Goal: Task Accomplishment & Management: Complete application form

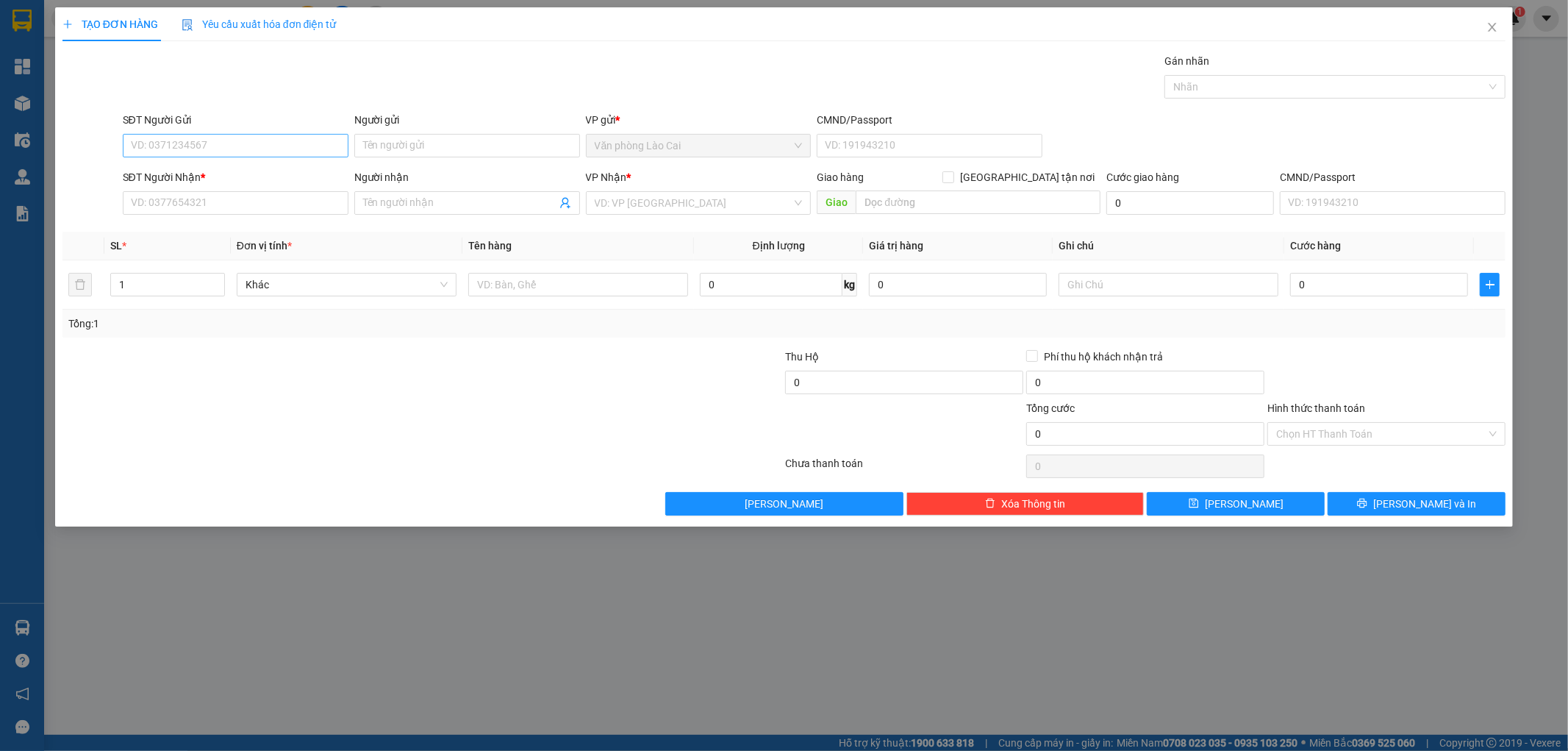
click at [199, 142] on input "SĐT Người Gửi" at bounding box center [236, 145] width 226 height 23
type input "0334945327"
click at [194, 177] on div "0334945327" at bounding box center [235, 175] width 208 height 17
type input "0346735110"
type input "Lemon"
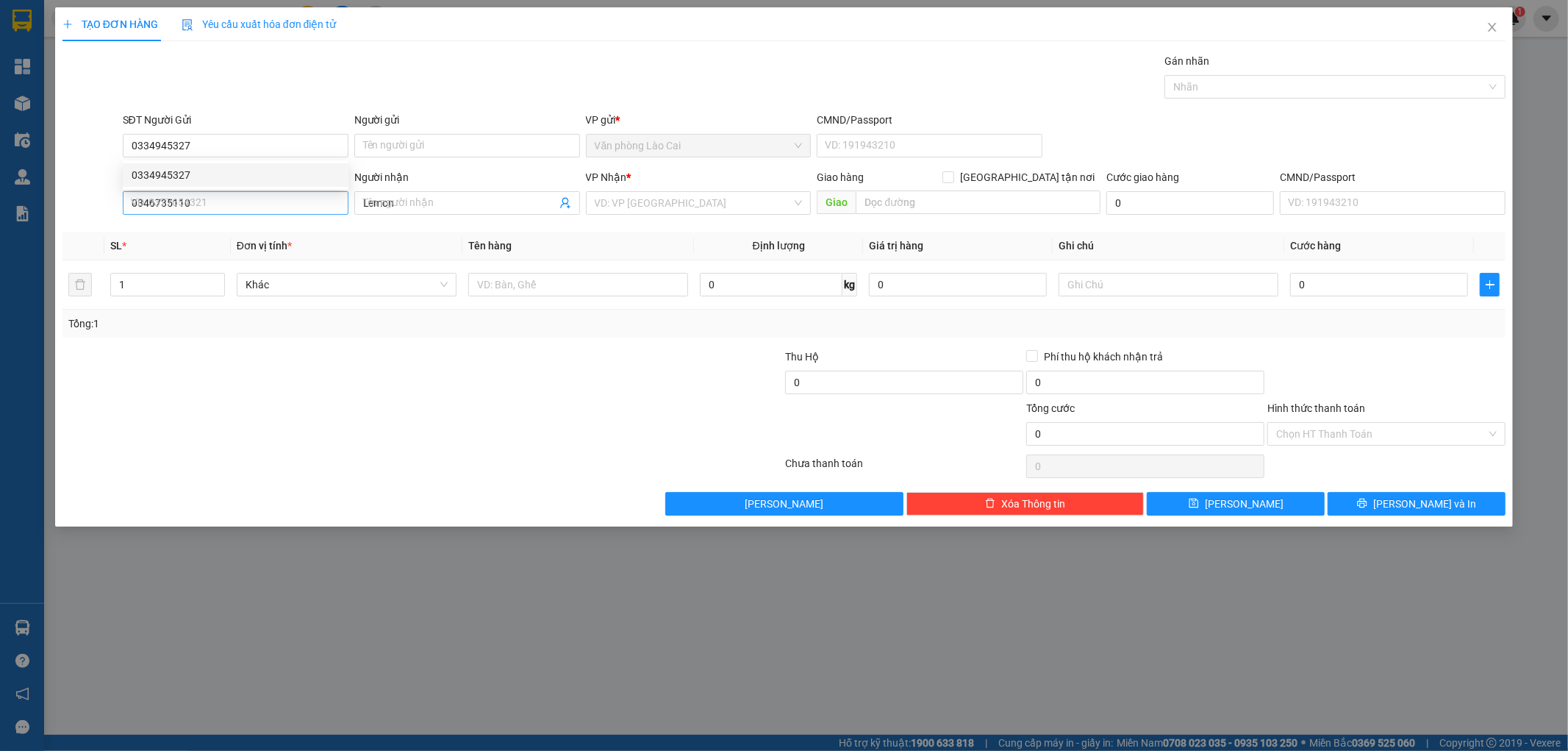
type input "150.000"
type input "0334945327"
drag, startPoint x: 208, startPoint y: 201, endPoint x: 110, endPoint y: 221, distance: 100.0
click at [110, 221] on div "Transit Pickup Surcharge Ids Transit Deliver Surcharge Ids Transit Deliver Surc…" at bounding box center [784, 284] width 1444 height 462
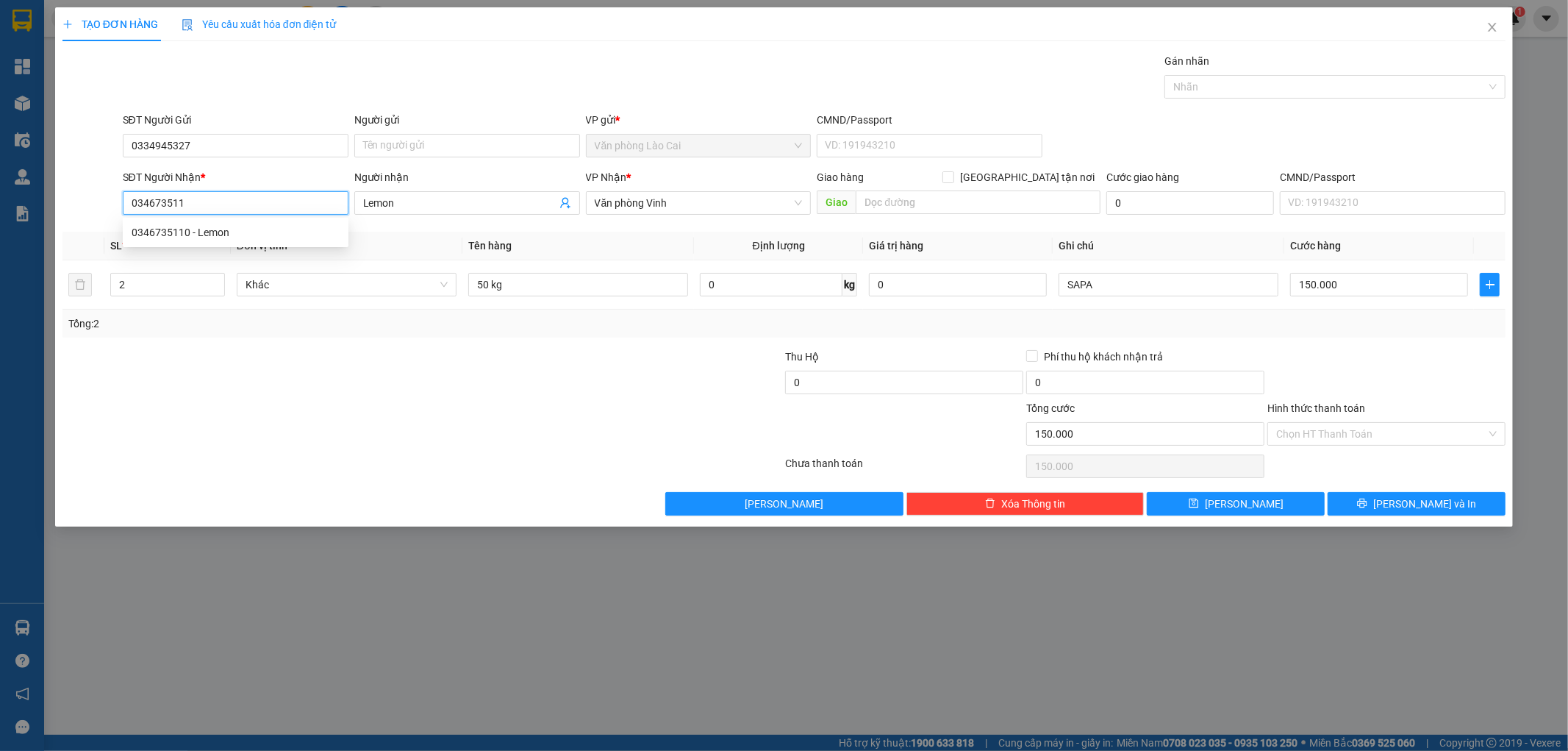
type input "0346735110"
click at [165, 230] on div "0346735110 - Lemon" at bounding box center [235, 233] width 208 height 17
drag, startPoint x: 147, startPoint y: 284, endPoint x: 108, endPoint y: 290, distance: 39.5
click at [108, 290] on td "2" at bounding box center [167, 285] width 127 height 50
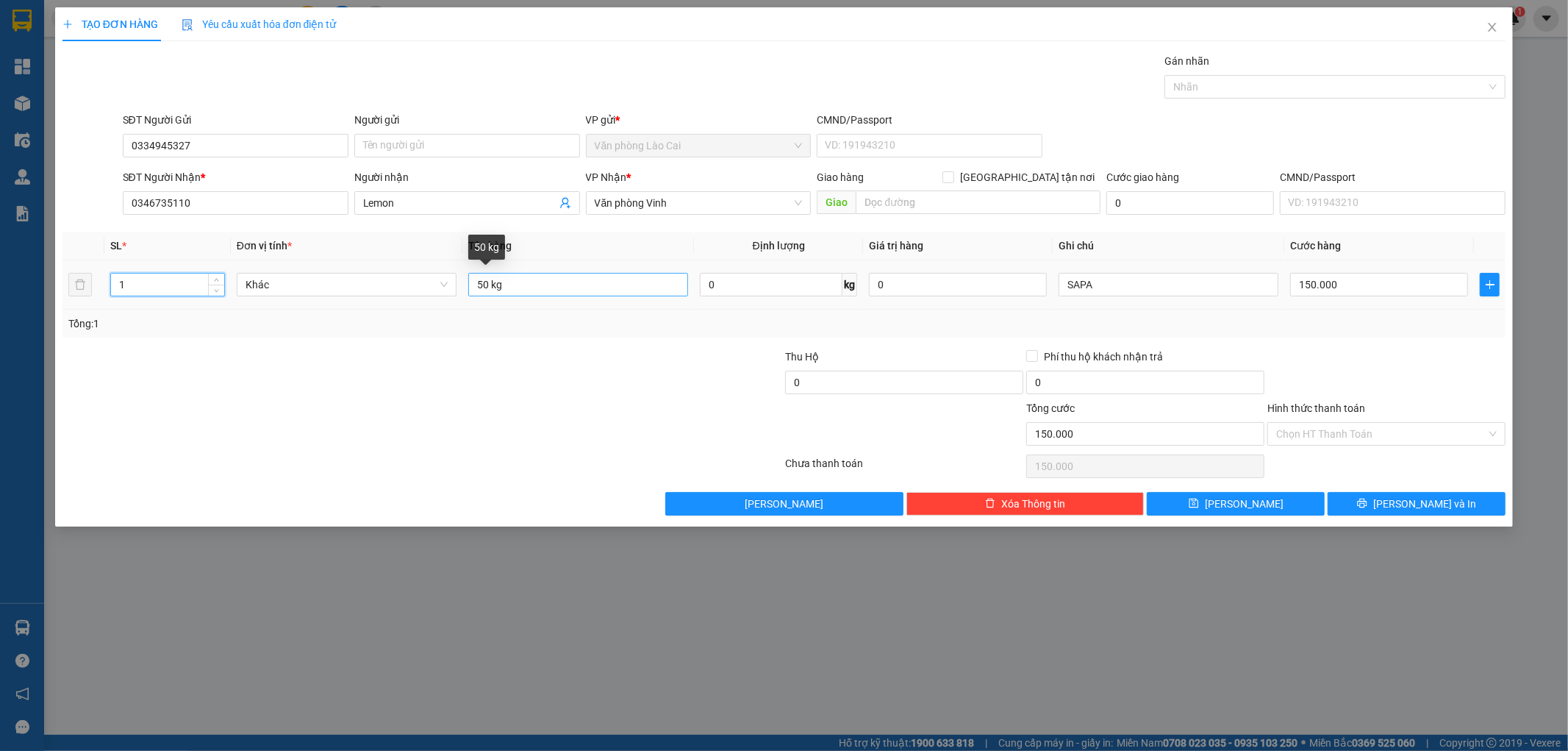
type input "1"
drag, startPoint x: 488, startPoint y: 283, endPoint x: 444, endPoint y: 294, distance: 45.4
click at [444, 294] on tr "1 Khác 50 kg 0 kg 0 SAPA 150.000" at bounding box center [784, 285] width 1444 height 50
type input "1 bọc 30 kg"
click at [1357, 284] on input "150.000" at bounding box center [1379, 284] width 178 height 23
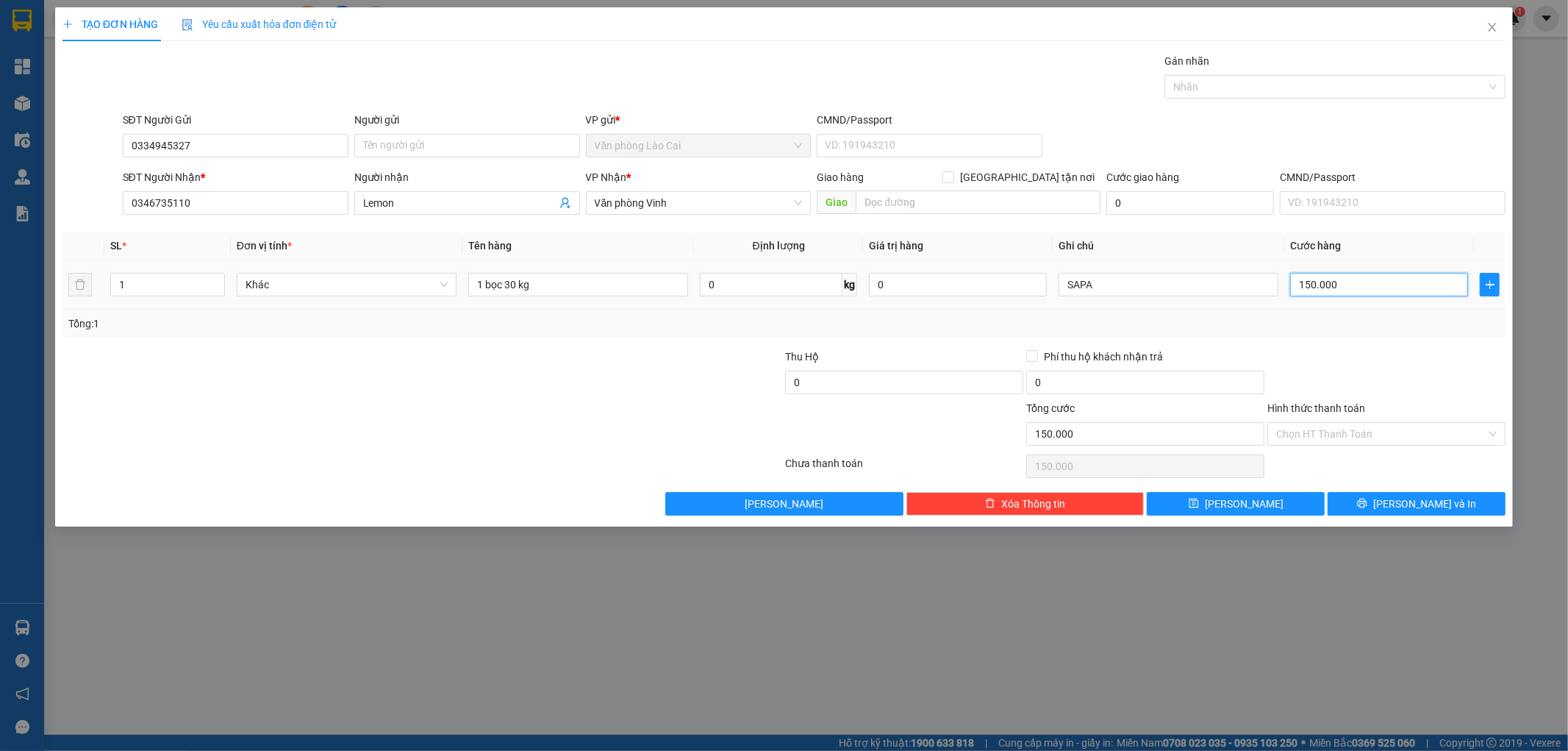
type input "9"
type input "90"
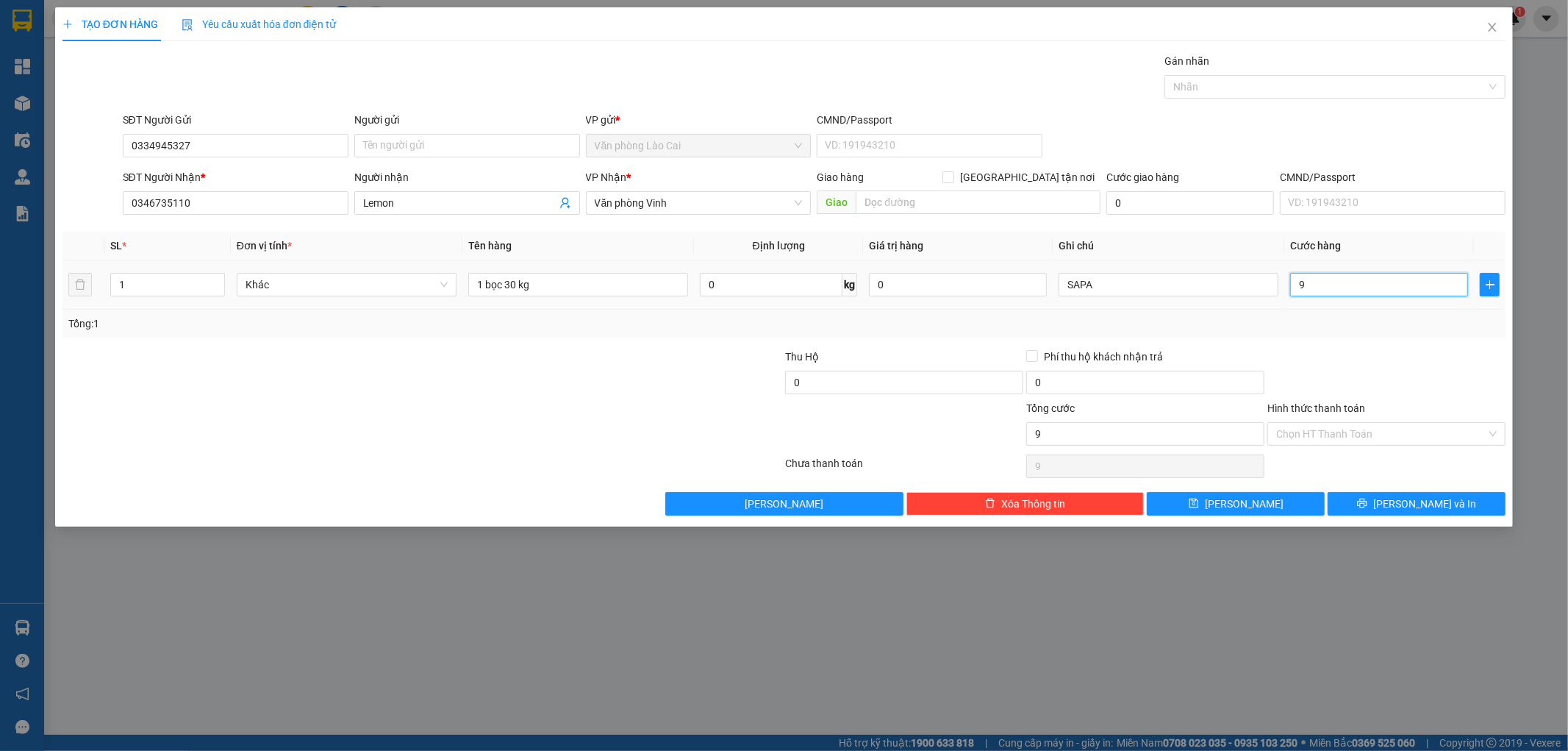
type input "90"
type input "900"
type input "9.000"
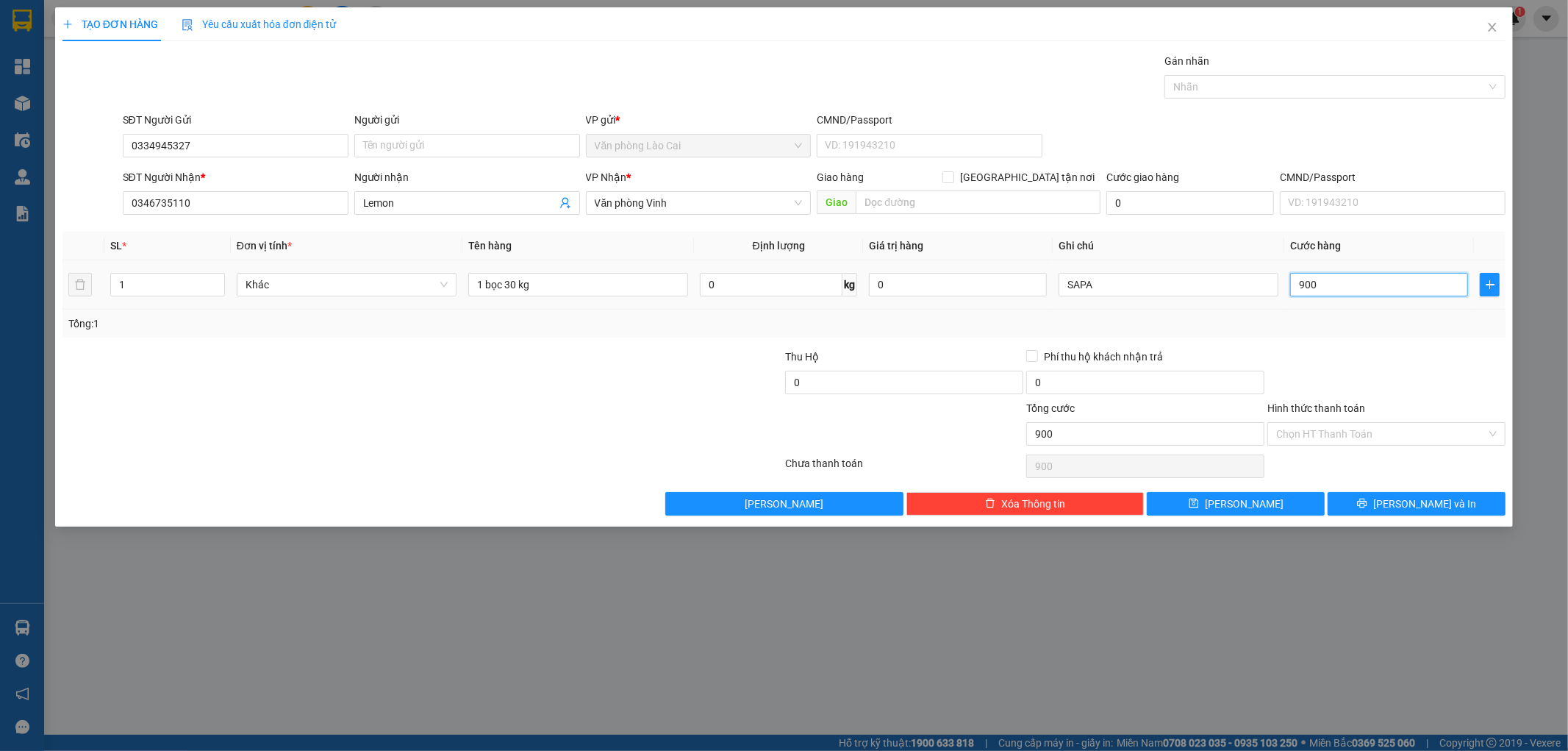
type input "9.000"
type input "90.000"
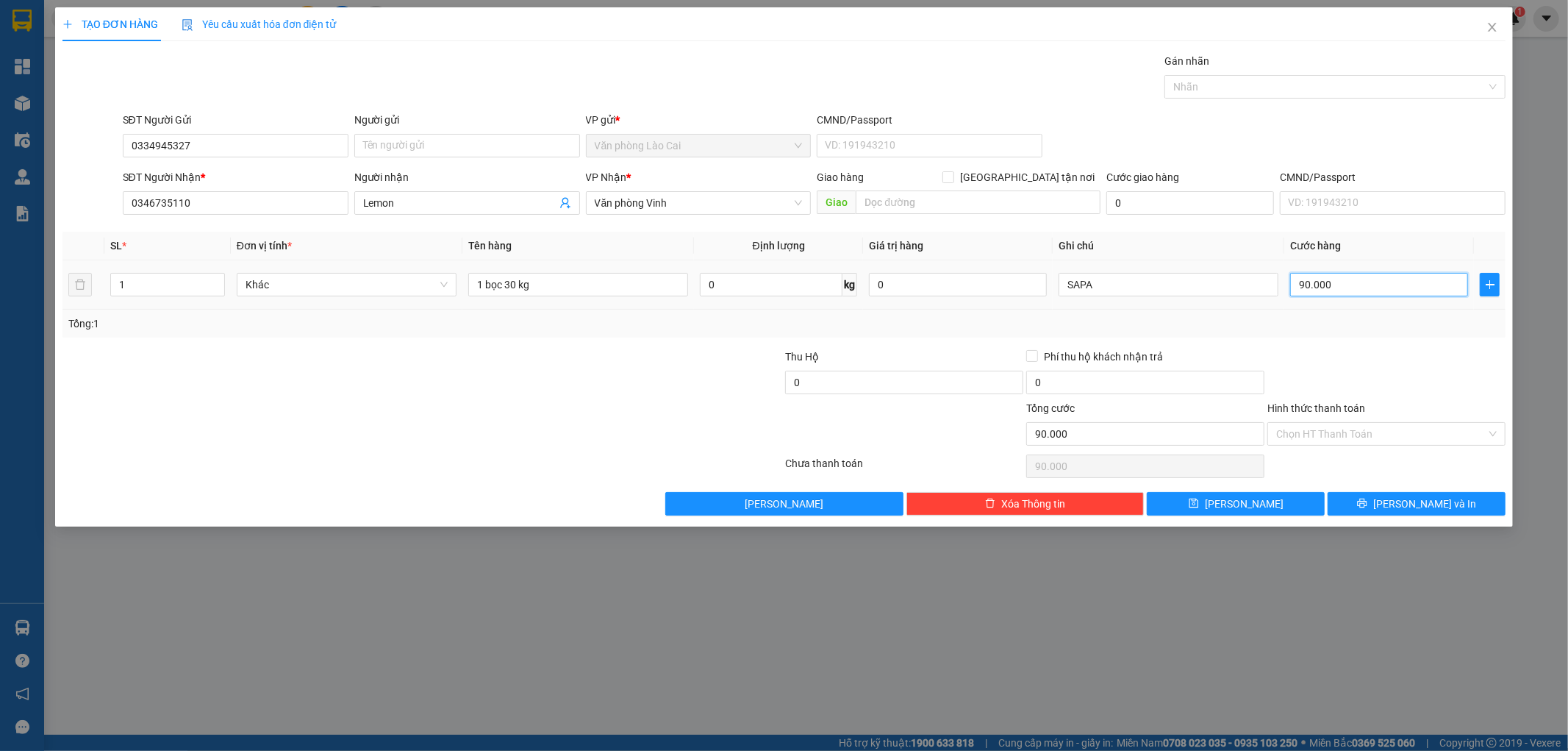
type input "900.000"
type input "90.000"
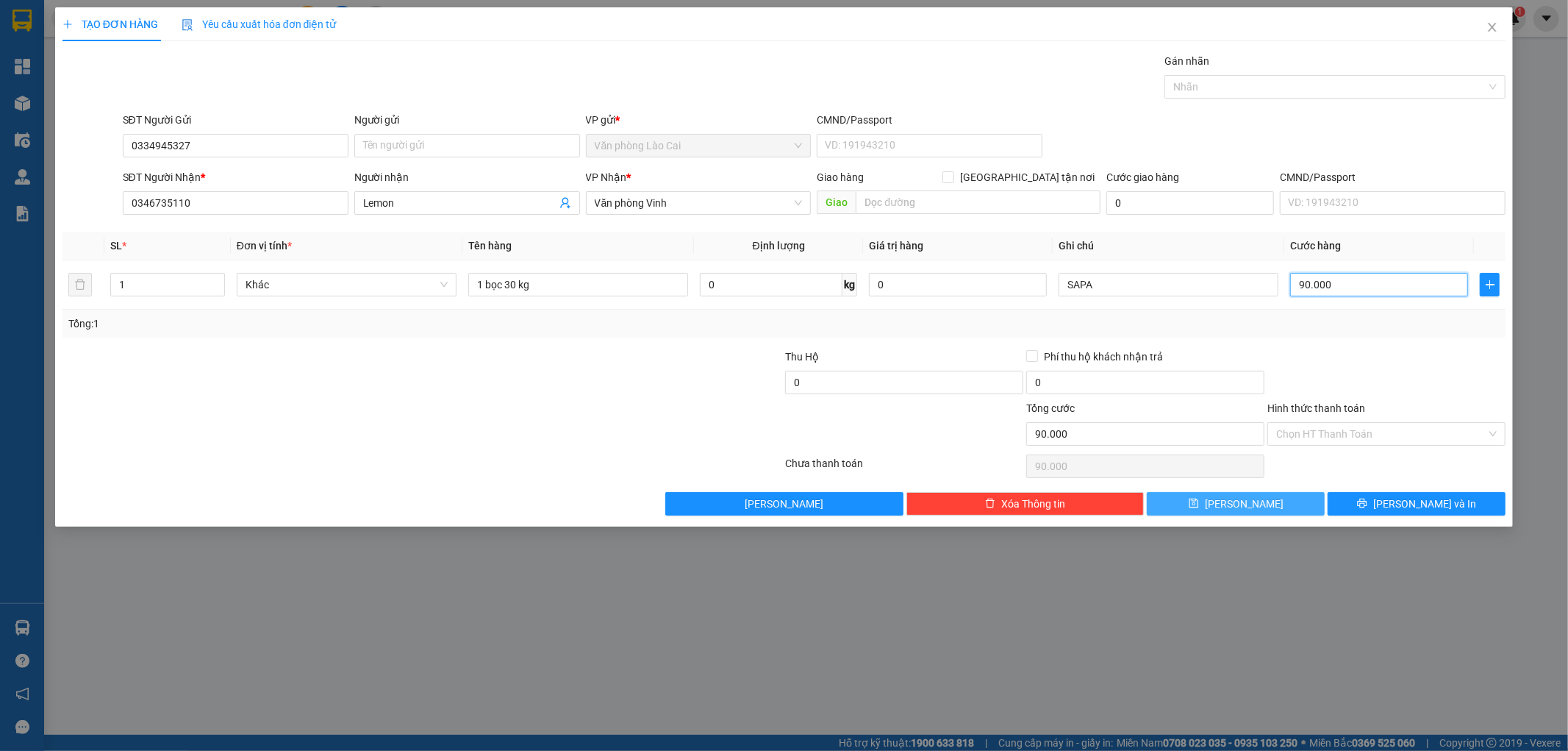
type input "90.000"
click at [1283, 500] on button "[PERSON_NAME]" at bounding box center [1236, 503] width 178 height 23
type input "0"
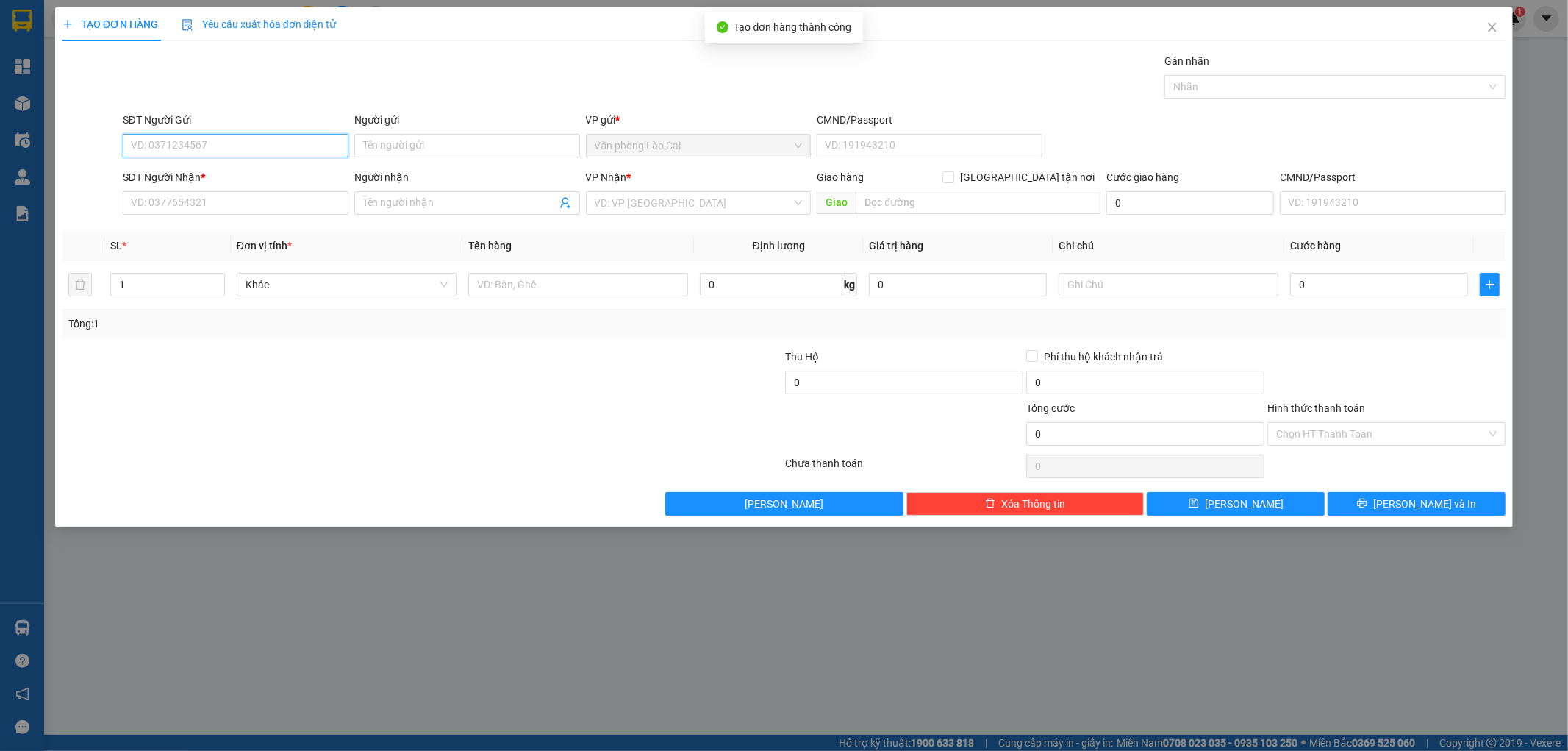
click at [204, 148] on input "SĐT Người Gửi" at bounding box center [236, 145] width 226 height 23
click at [204, 148] on input "327" at bounding box center [236, 145] width 226 height 23
click at [193, 170] on div "0334945327" at bounding box center [235, 175] width 208 height 17
type input "0334945327"
type input "0346735110"
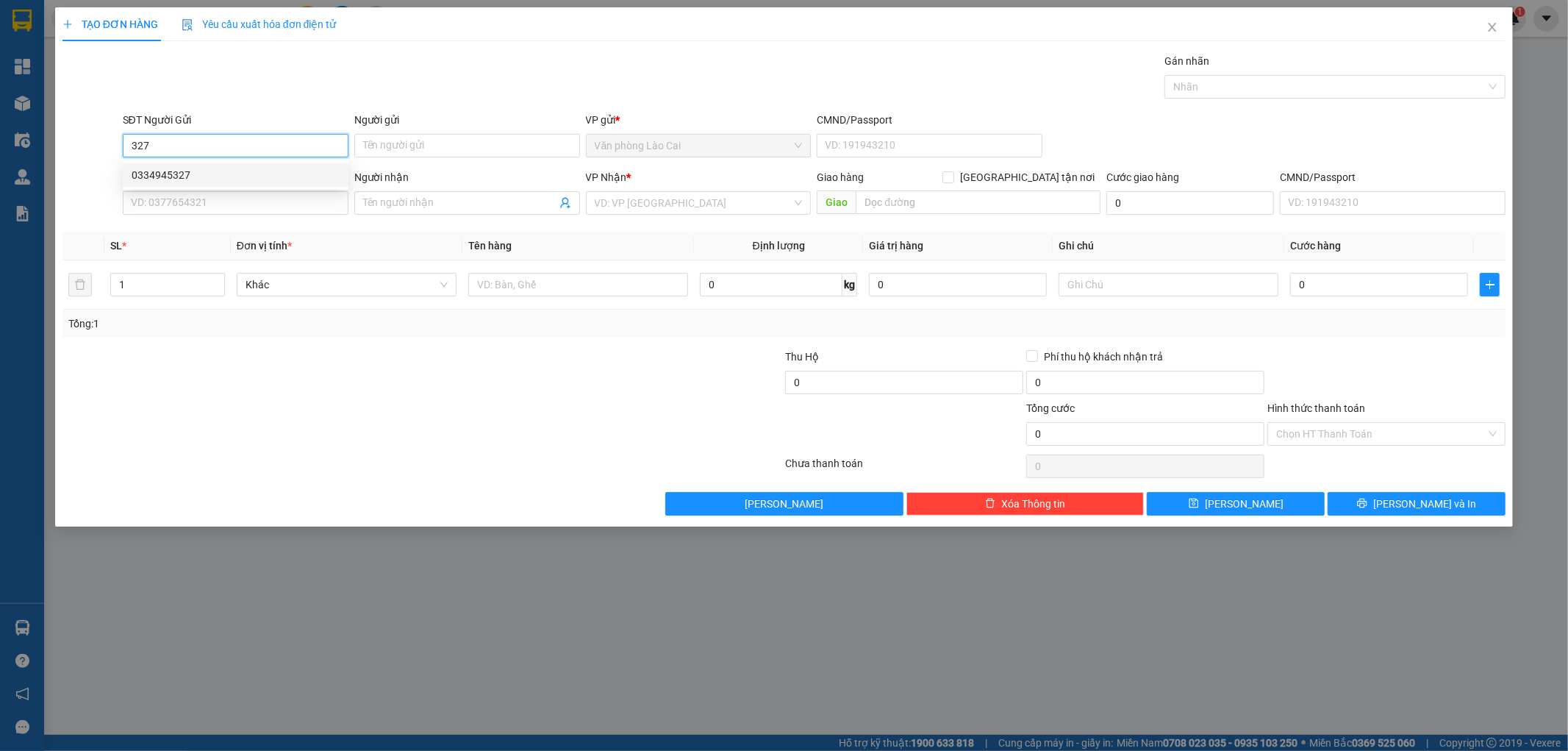
type input "Lemon"
type input "90.000"
type input "0334945327"
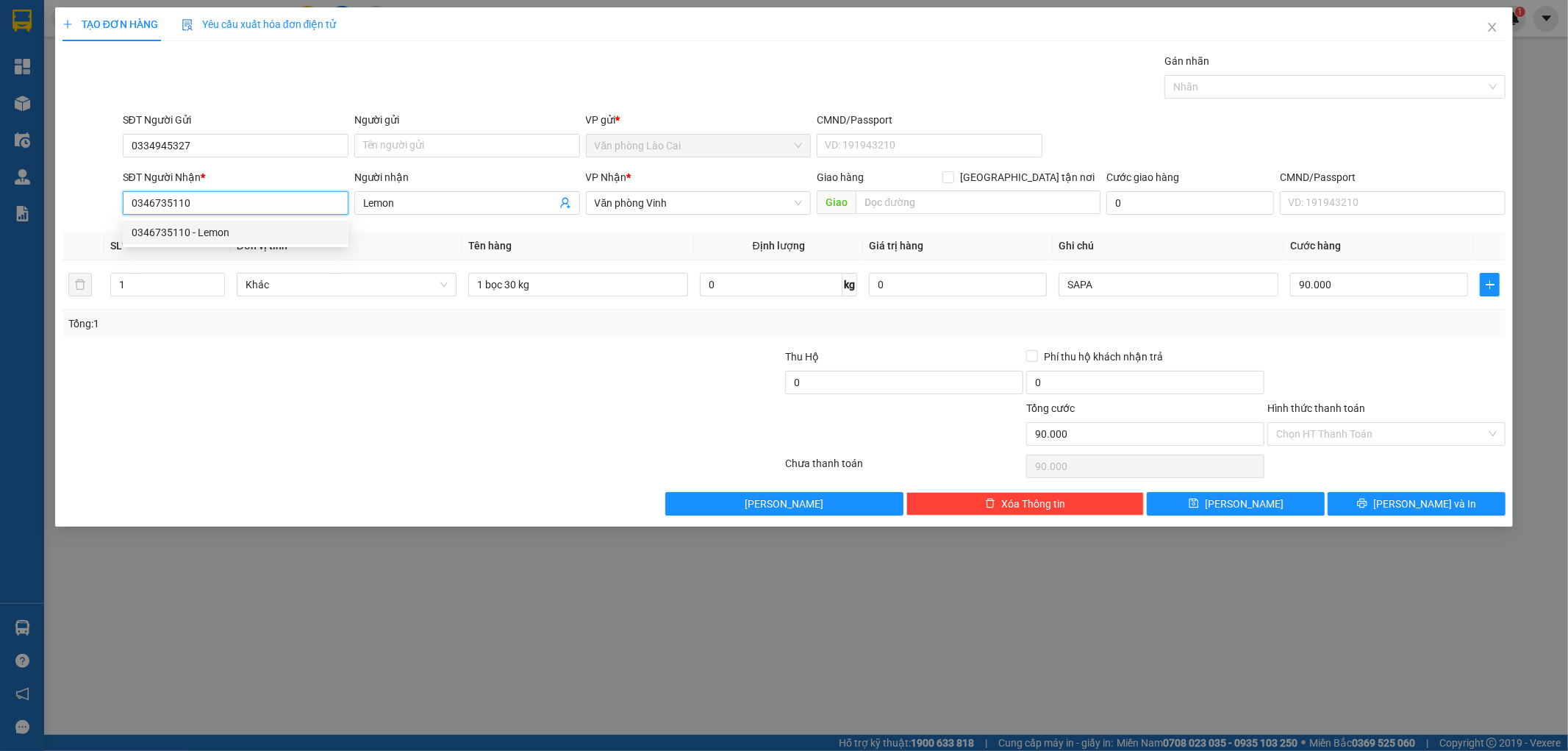
drag, startPoint x: 200, startPoint y: 195, endPoint x: 109, endPoint y: 214, distance: 93.0
click at [109, 214] on div "SĐT Người Nhận * 0346735110 Người nhận Lemon VP Nhận * Văn phòng Vinh Giao hàng…" at bounding box center [784, 194] width 1447 height 52
type input "0914471472"
click at [143, 229] on div "0914471472" at bounding box center [235, 233] width 208 height 17
type input "hà tĩnh"
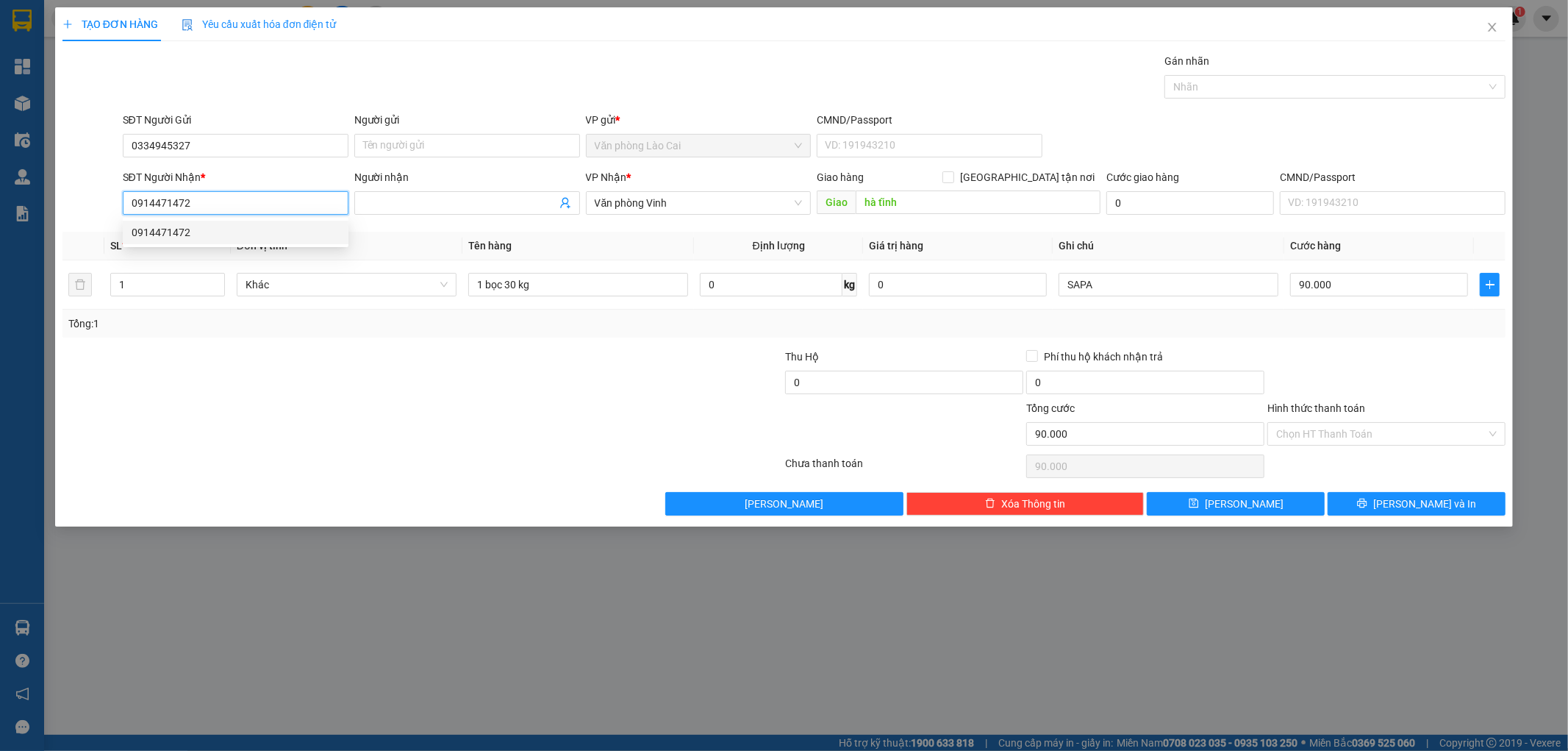
type input "100.000"
type input "0914471472"
drag, startPoint x: 156, startPoint y: 284, endPoint x: 56, endPoint y: 308, distance: 102.8
click at [59, 308] on div "TẠO ĐƠN HÀNG Yêu cầu xuất hóa đơn điện tử Transit Pickup Surcharge Ids Transit …" at bounding box center [784, 267] width 1458 height 519
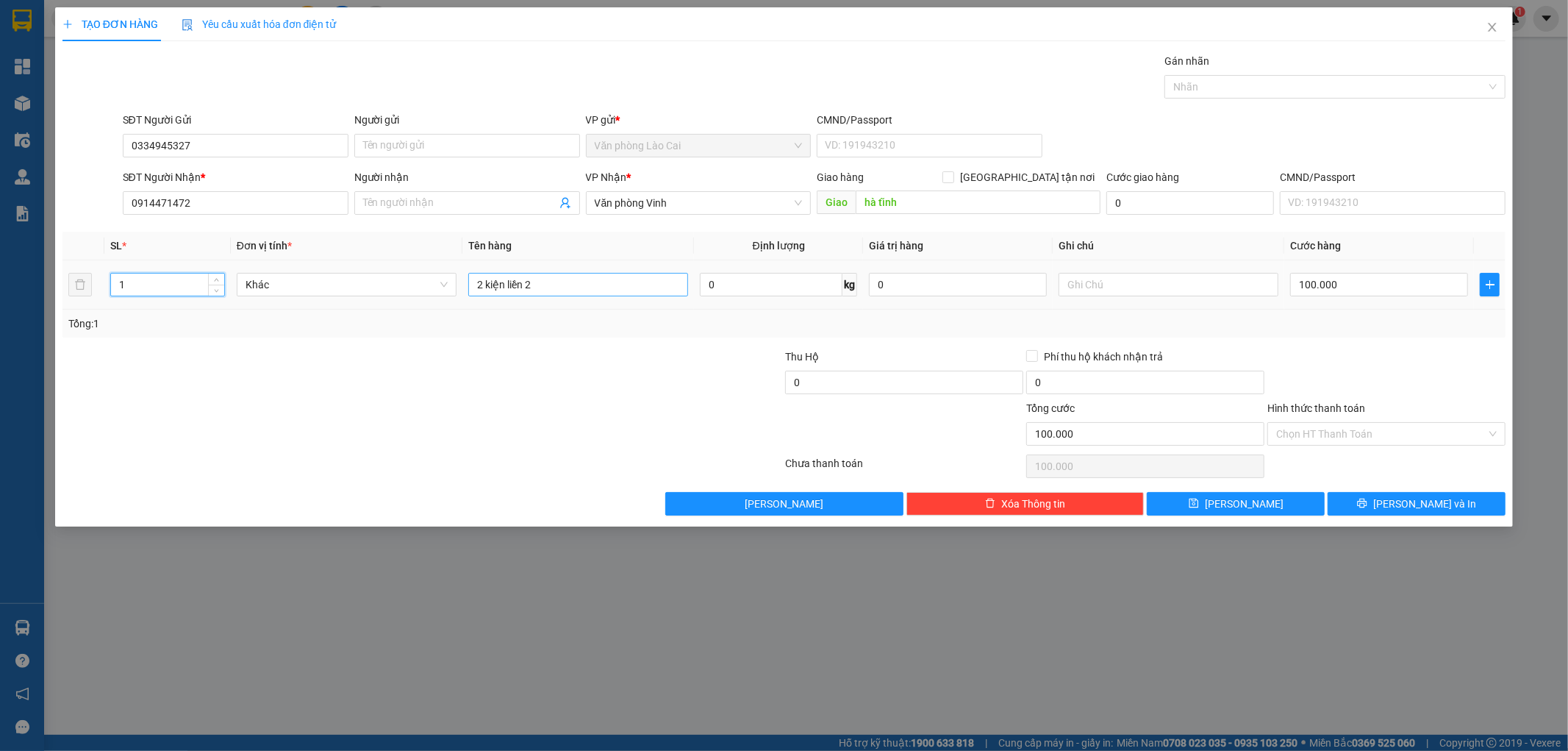
type input "1"
drag, startPoint x: 547, startPoint y: 295, endPoint x: 459, endPoint y: 290, distance: 88.1
click at [459, 290] on tr "1 Khác 2 kiện liền 2 0 kg 0 100.000" at bounding box center [784, 285] width 1444 height 50
type input "b"
click at [1400, 281] on input "100.000" at bounding box center [1379, 284] width 178 height 23
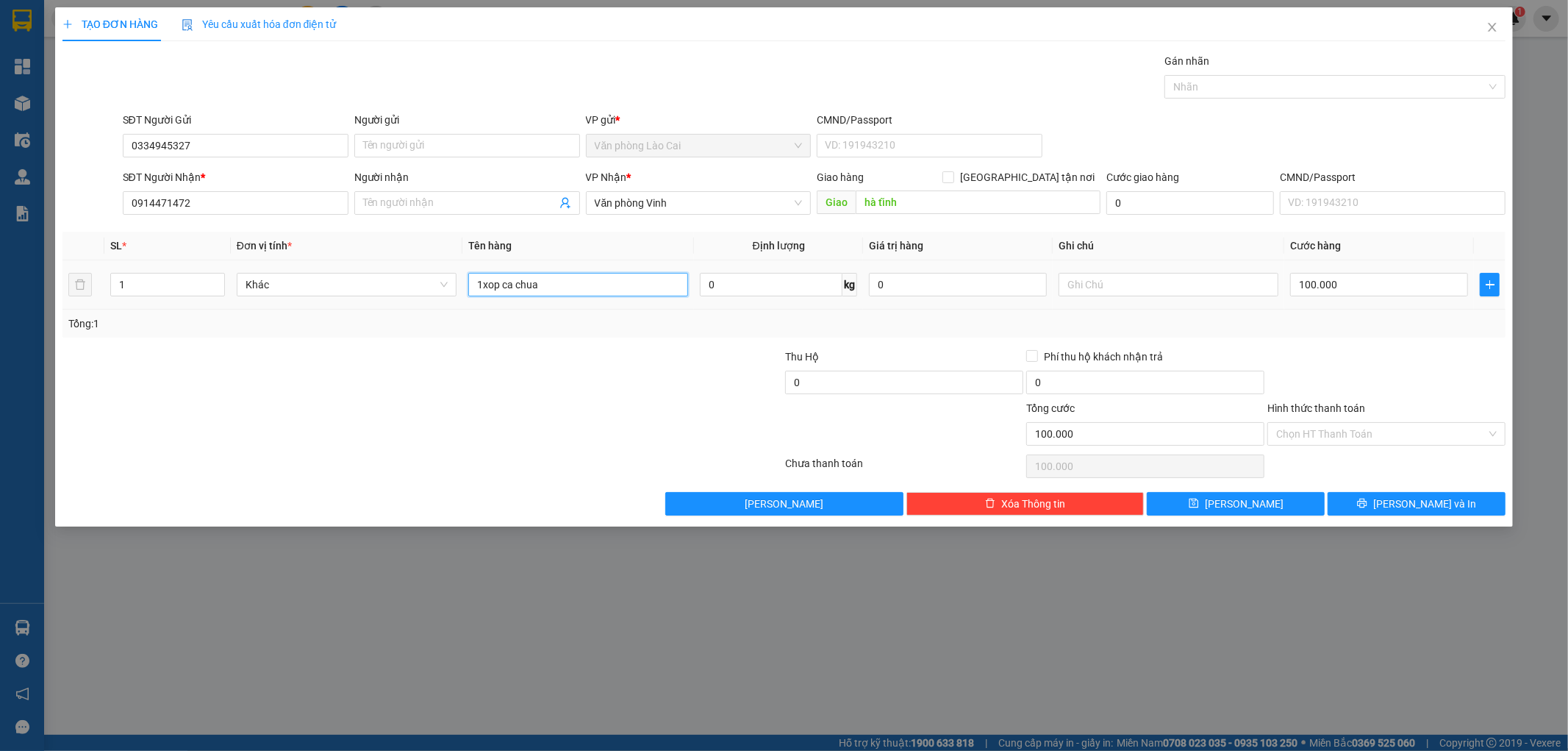
click at [570, 294] on input "1xop ca chua" at bounding box center [578, 284] width 220 height 23
type input "1xop ca chua 30kg"
click at [1341, 500] on button "[PERSON_NAME] và In" at bounding box center [1416, 503] width 178 height 23
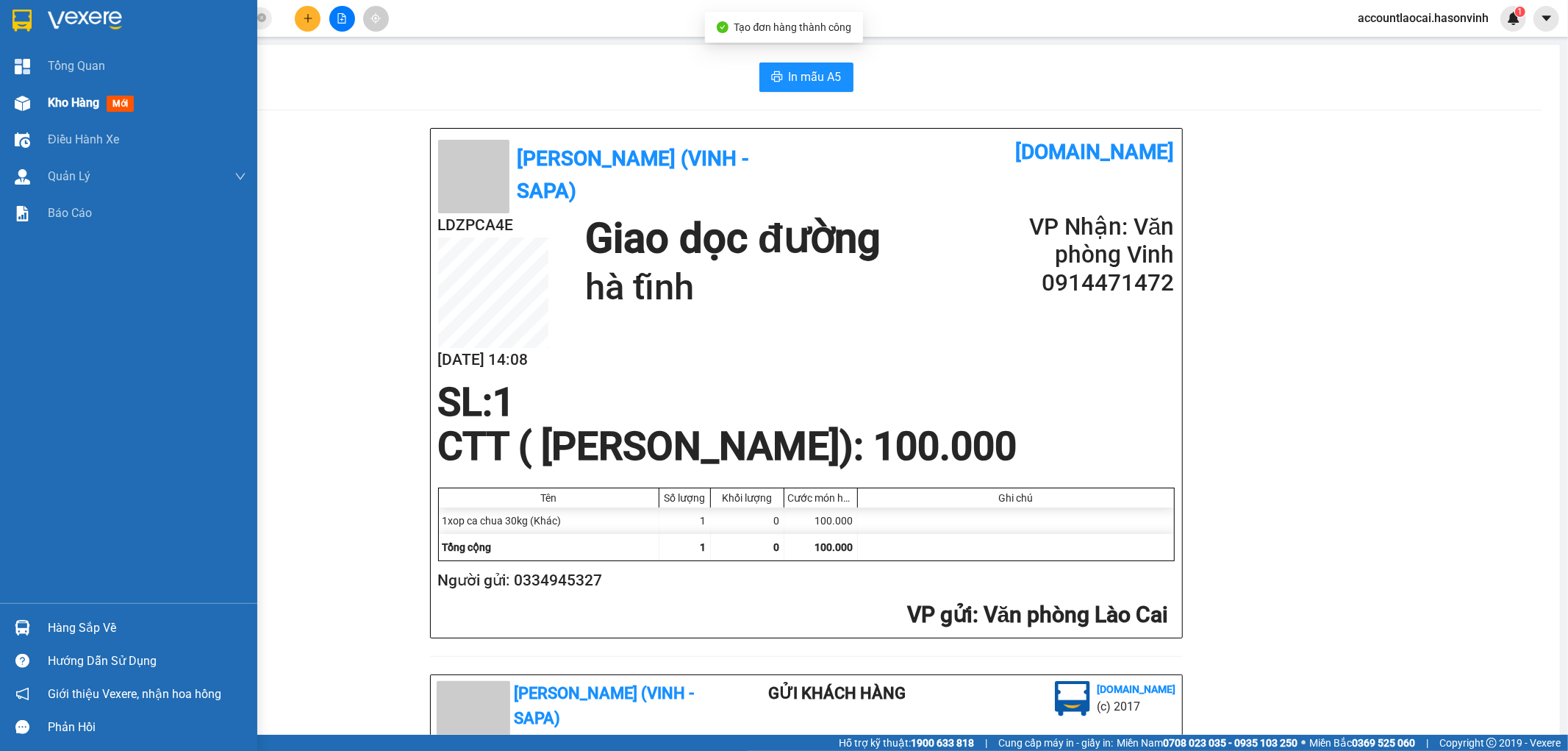
click at [68, 104] on span "Kho hàng" at bounding box center [74, 102] width 52 height 14
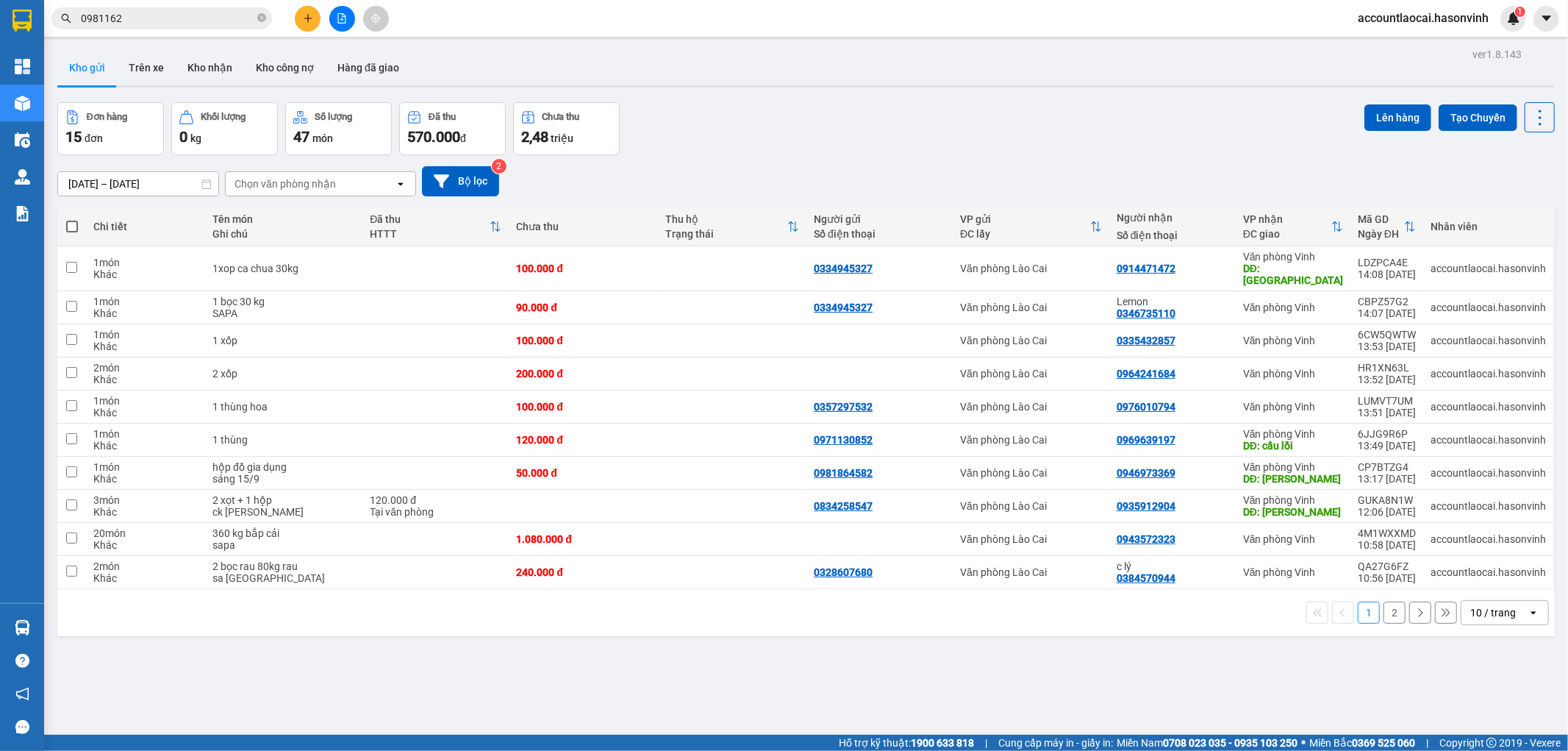
click at [185, 14] on input "0981162" at bounding box center [167, 19] width 173 height 17
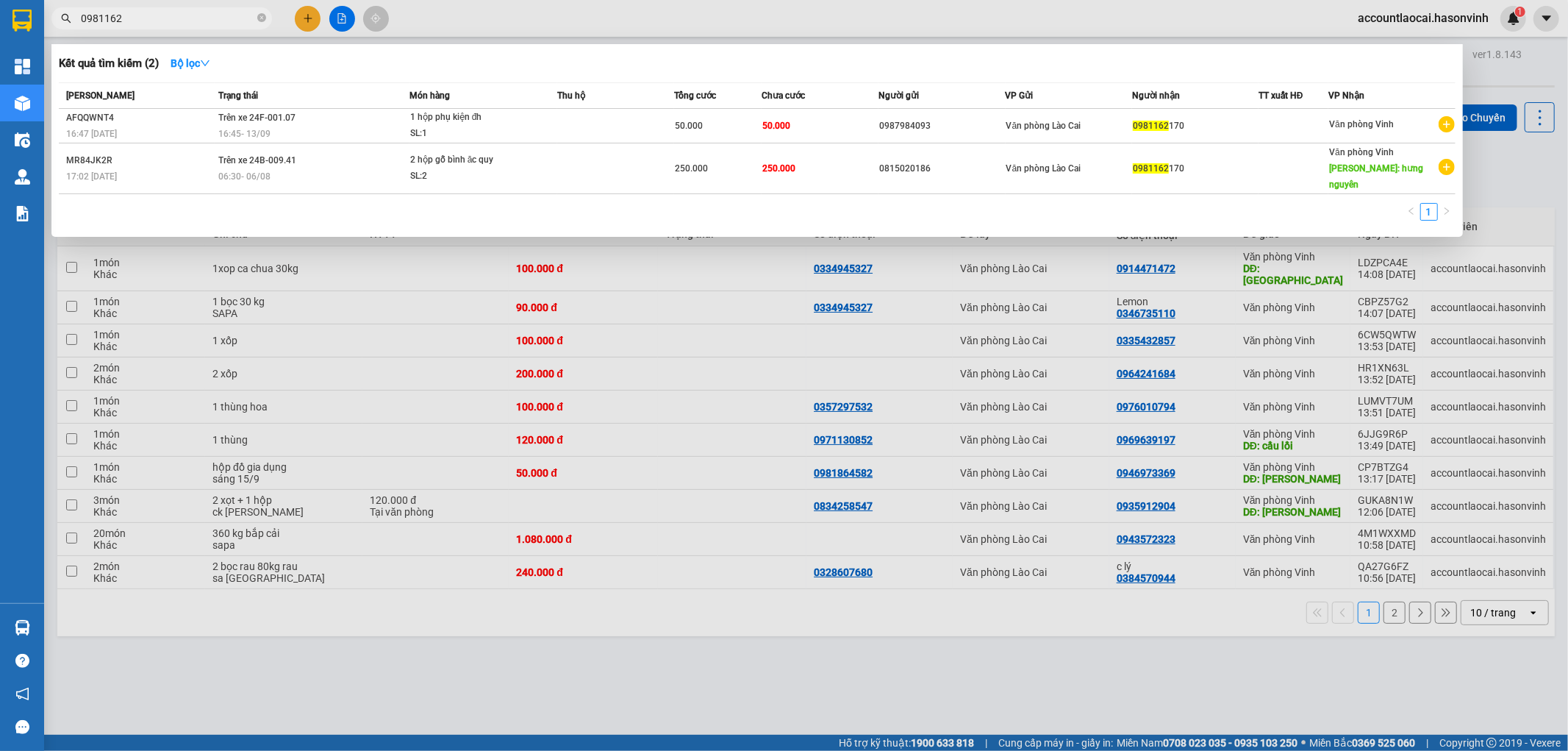
click at [1493, 185] on div at bounding box center [784, 375] width 1568 height 751
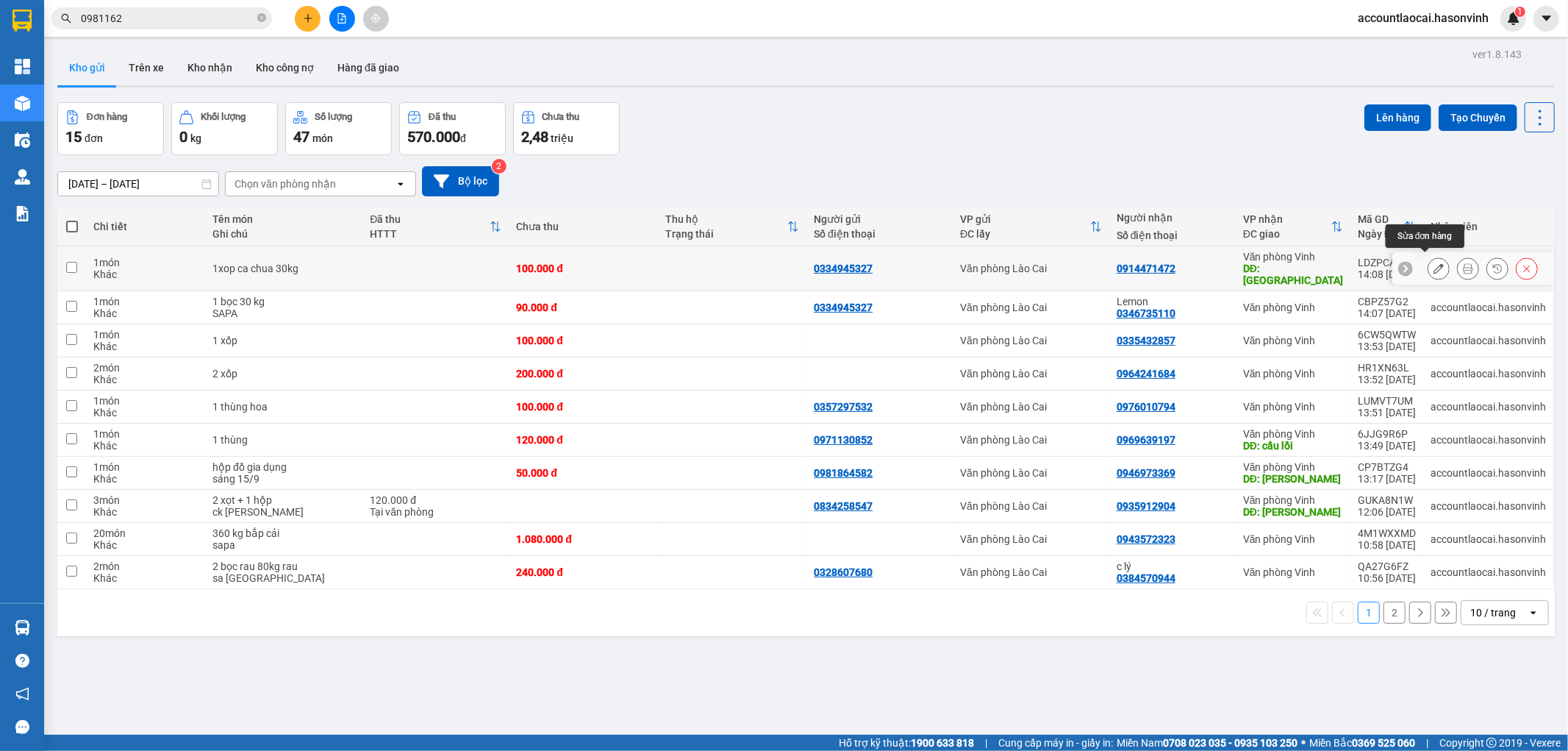
click at [1428, 258] on button at bounding box center [1438, 269] width 20 height 26
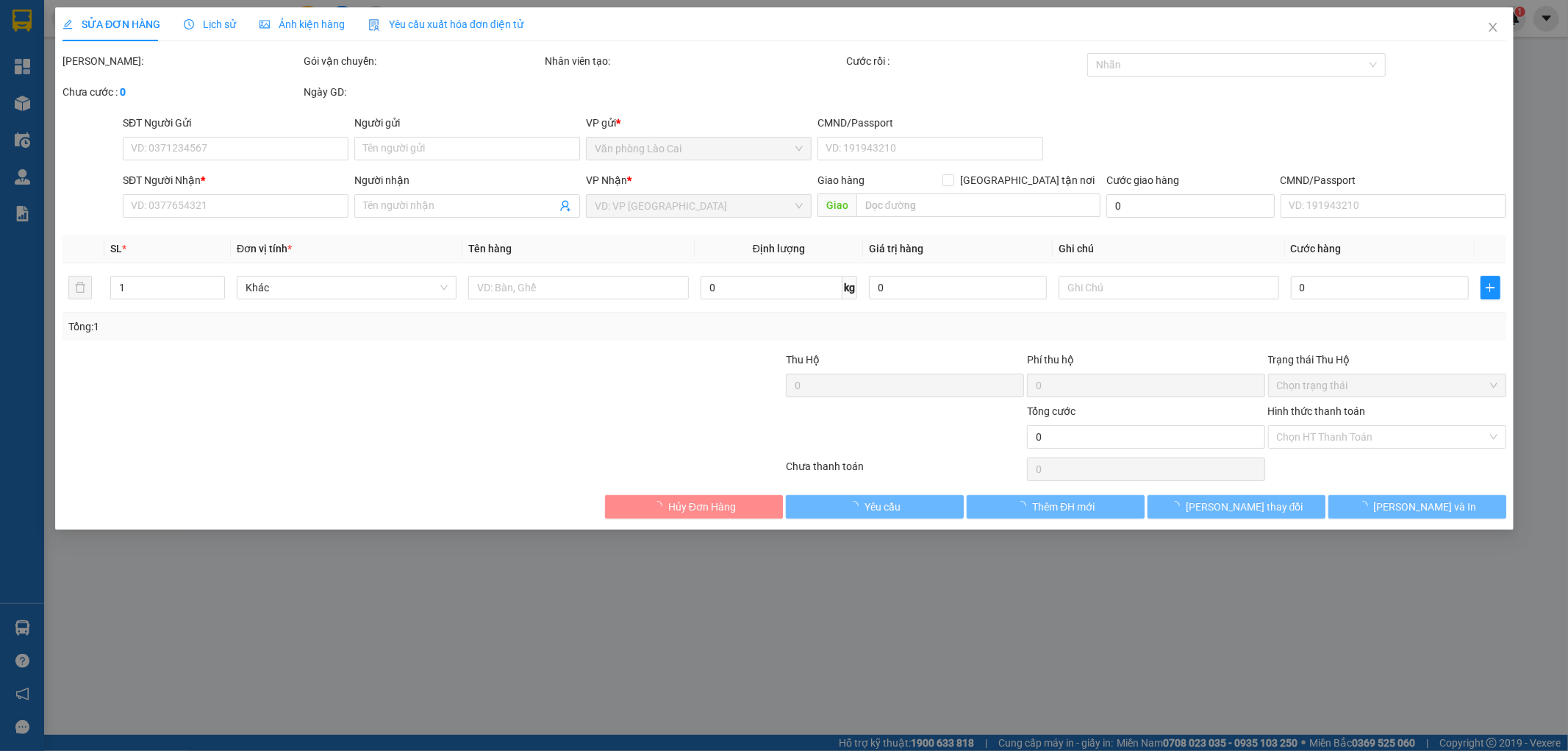
type input "0334945327"
type input "0914471472"
type input "hà tĩnh"
type input "100.000"
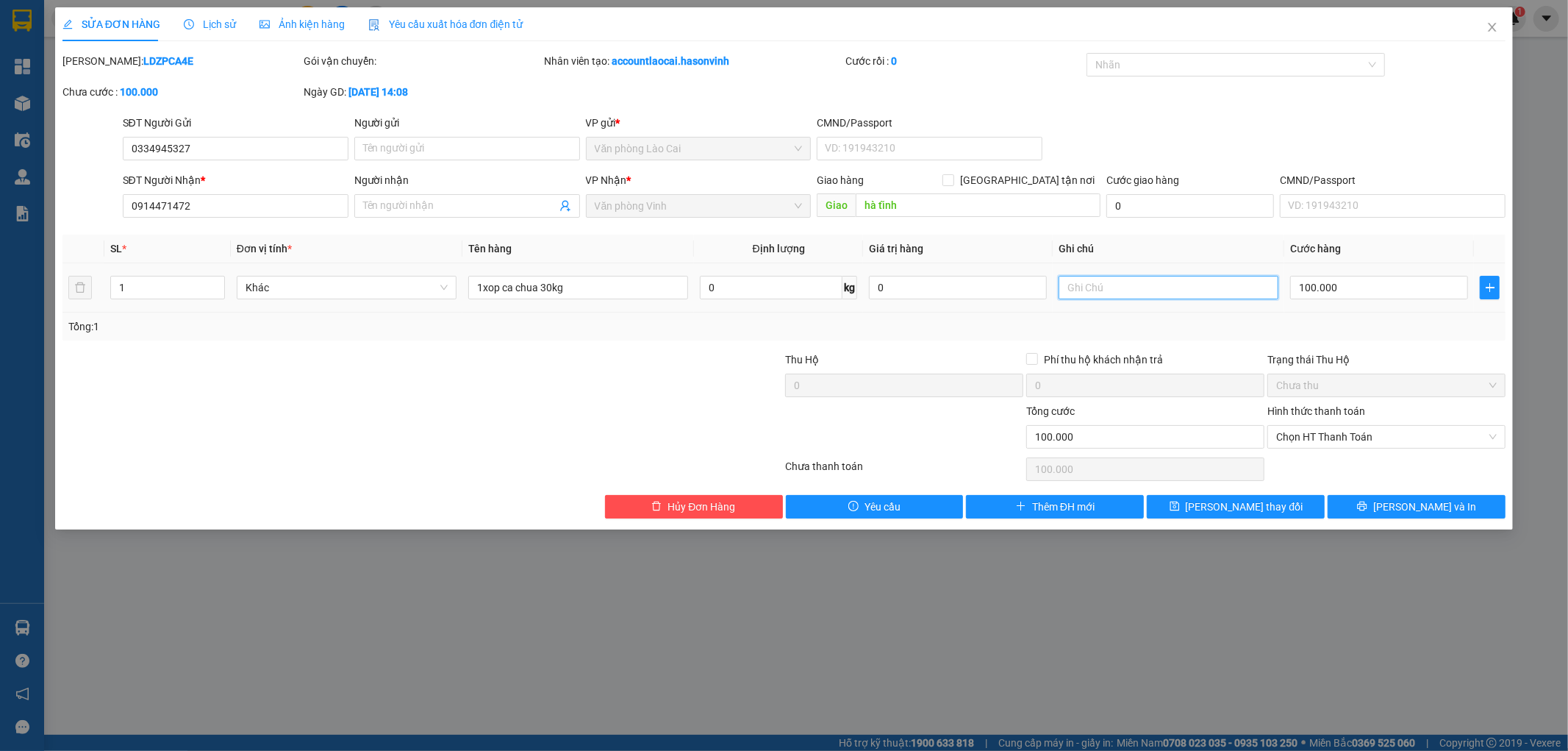
click at [1137, 279] on input "text" at bounding box center [1168, 287] width 220 height 23
type input "sapa"
click at [1246, 503] on span "[PERSON_NAME] thay đổi" at bounding box center [1245, 506] width 118 height 17
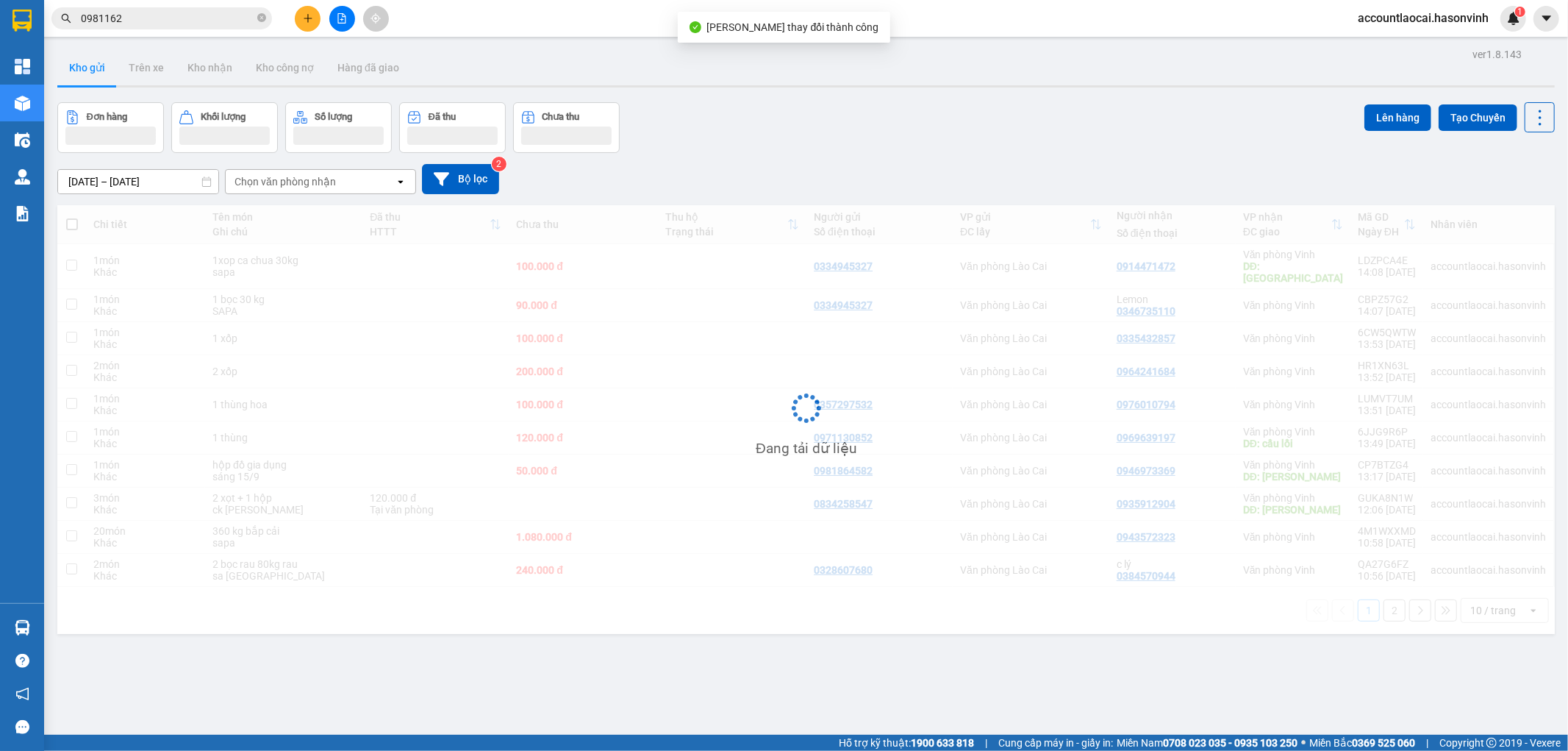
click at [1491, 27] on div "accountlaocai.hasonvinh 1" at bounding box center [1436, 19] width 180 height 26
